Goal: Task Accomplishment & Management: Manage account settings

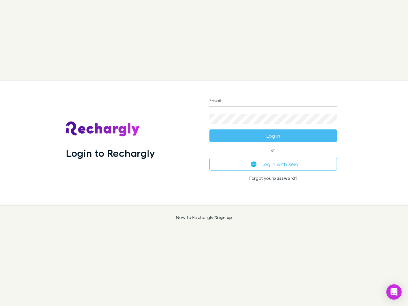
click at [204, 153] on div "Login to Rechargly" at bounding box center [132, 143] width 143 height 124
